Goal: Find specific page/section: Find specific page/section

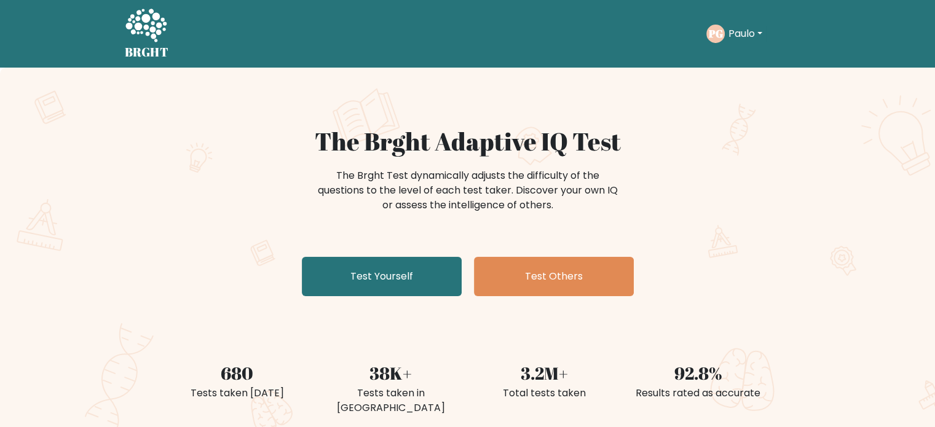
scroll to position [374, 0]
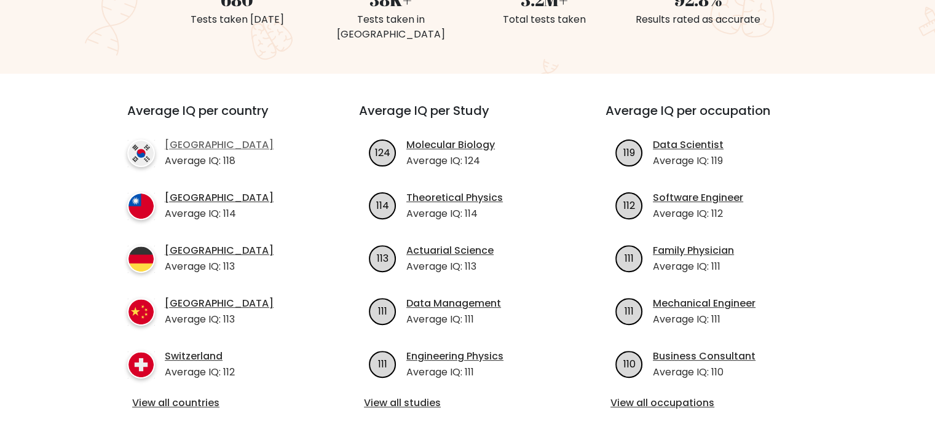
click at [189, 138] on link "[GEOGRAPHIC_DATA]" at bounding box center [219, 145] width 109 height 15
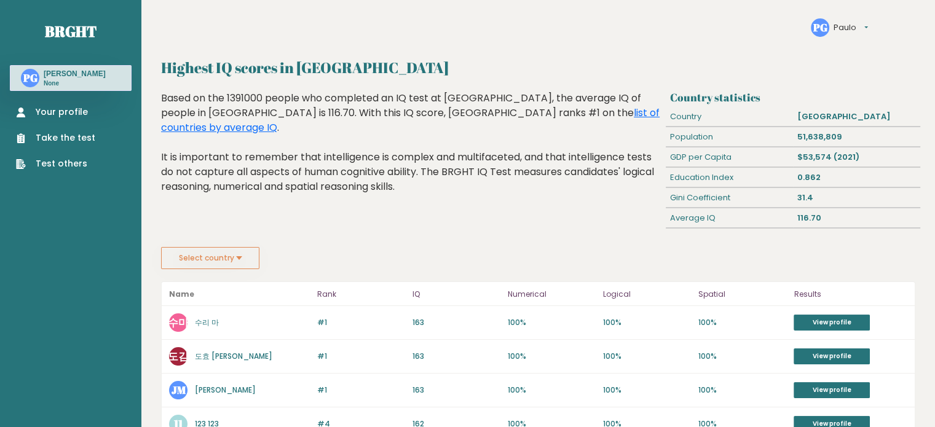
click at [238, 259] on button "Select country" at bounding box center [210, 258] width 98 height 22
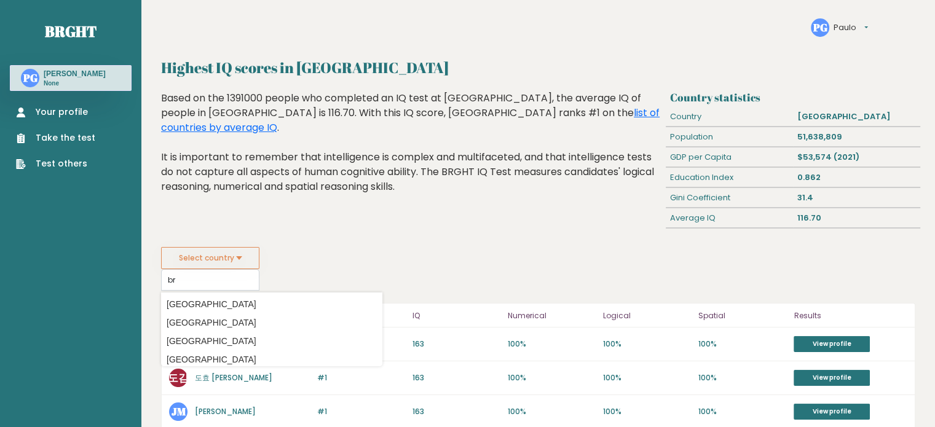
click at [235, 296] on option "[GEOGRAPHIC_DATA]" at bounding box center [271, 305] width 215 height 18
type input "[GEOGRAPHIC_DATA]"
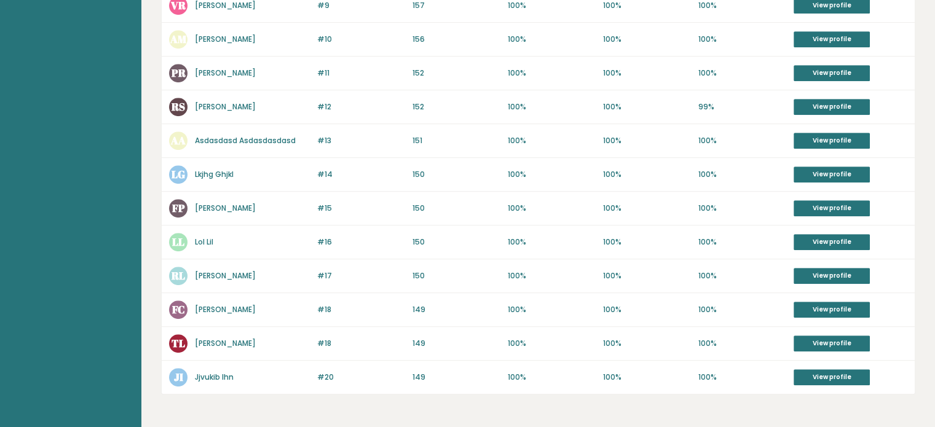
scroll to position [597, 0]
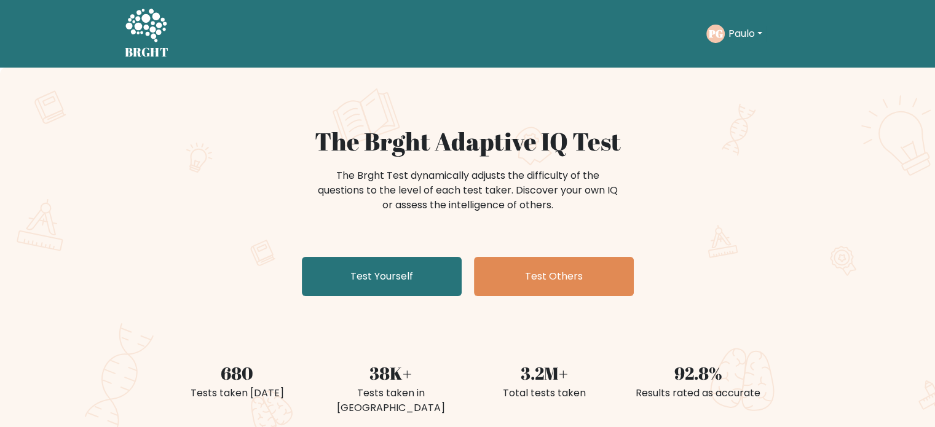
click at [740, 31] on button "Paulo" at bounding box center [744, 34] width 41 height 16
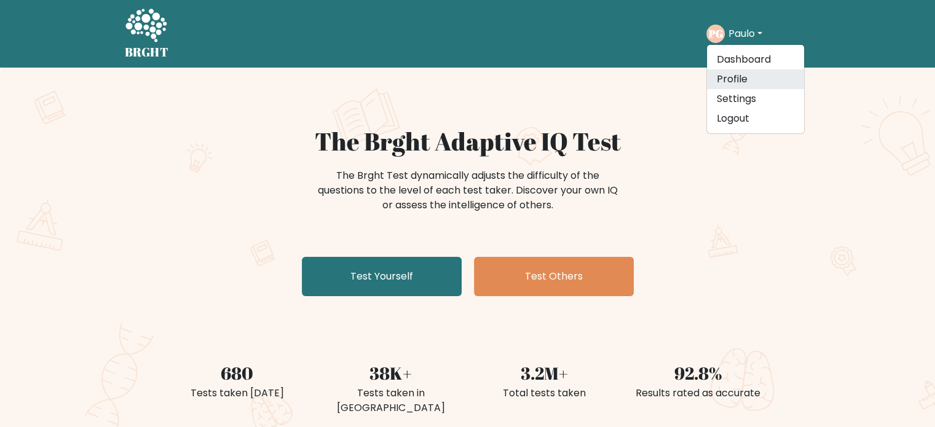
click at [735, 80] on link "Profile" at bounding box center [755, 79] width 97 height 20
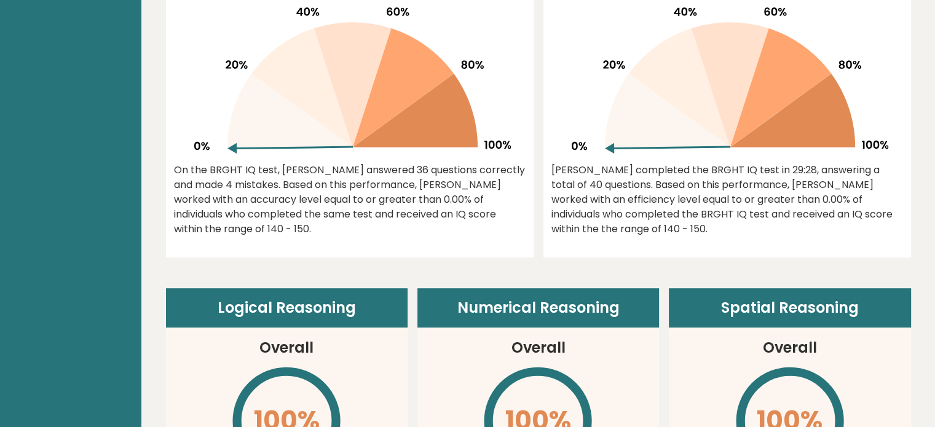
scroll to position [246, 0]
